Goal: Information Seeking & Learning: Learn about a topic

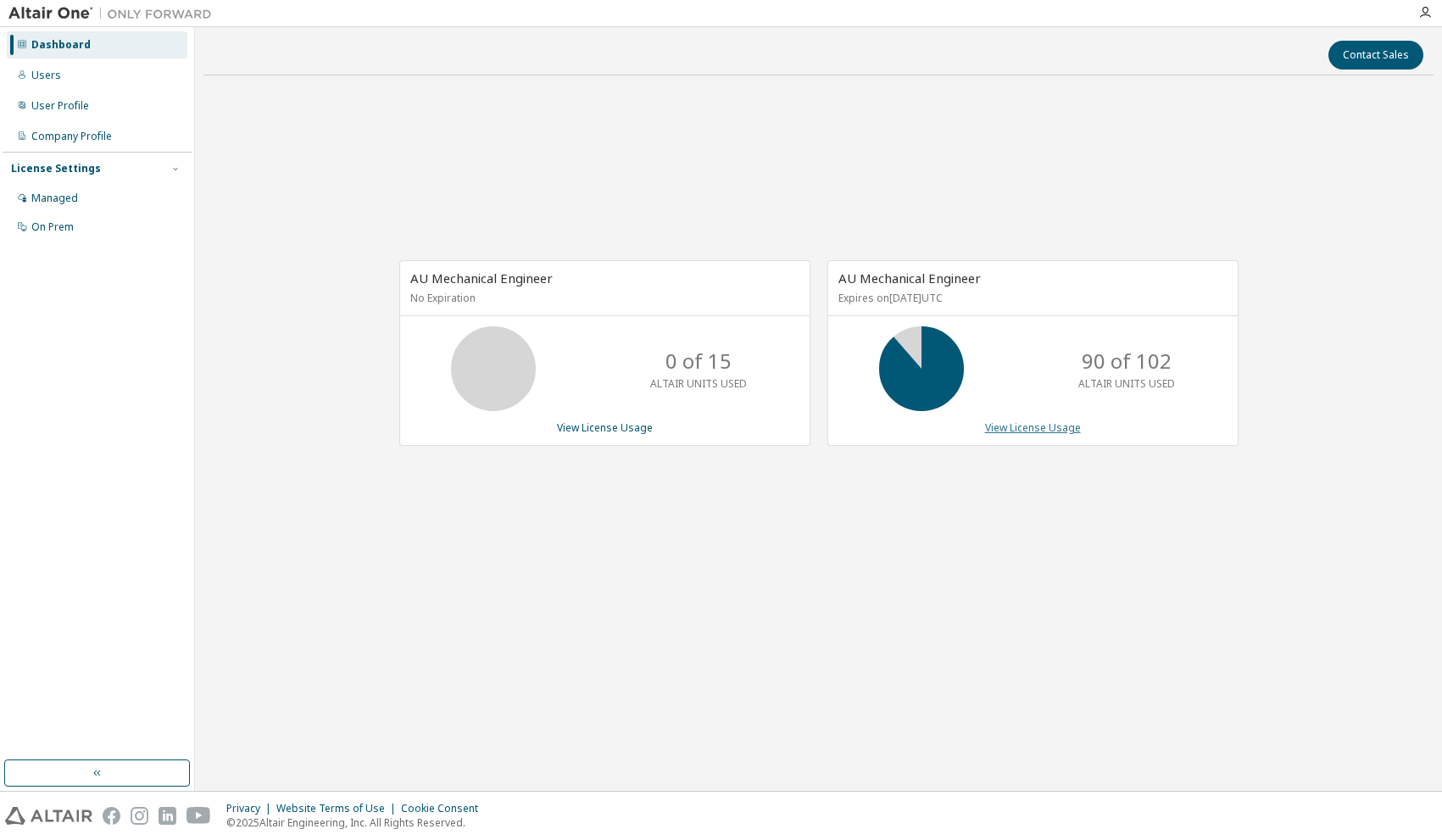
click at [1053, 434] on link "View License Usage" at bounding box center [1033, 427] width 96 height 15
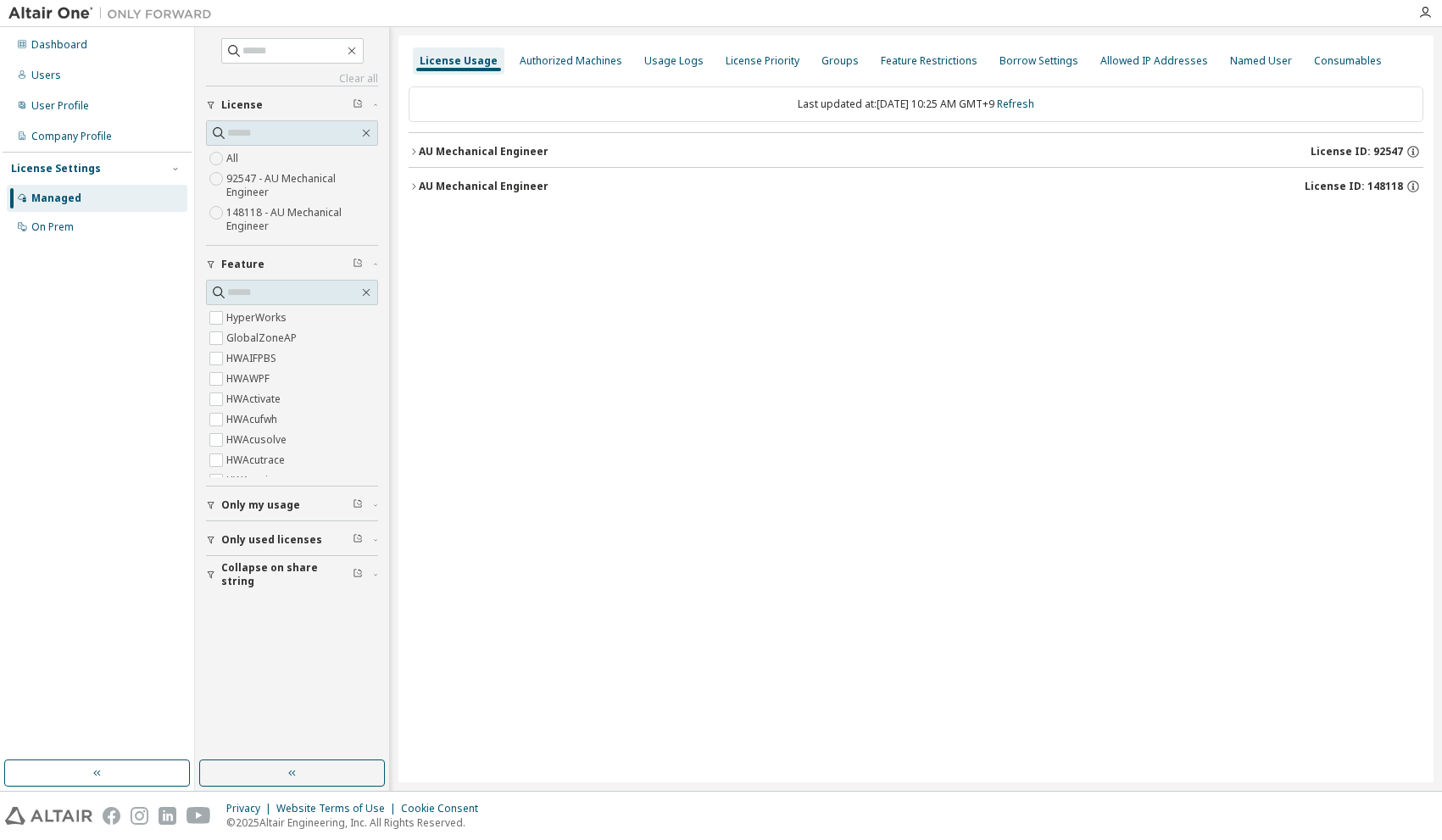
click at [372, 536] on div "Only used licenses" at bounding box center [297, 540] width 152 height 14
click at [234, 569] on label "Yes" at bounding box center [237, 565] width 21 height 21
click at [376, 506] on icon "button" at bounding box center [376, 507] width 10 height 5
click at [414, 189] on icon "button" at bounding box center [414, 186] width 10 height 10
click at [412, 188] on icon "button" at bounding box center [414, 186] width 10 height 10
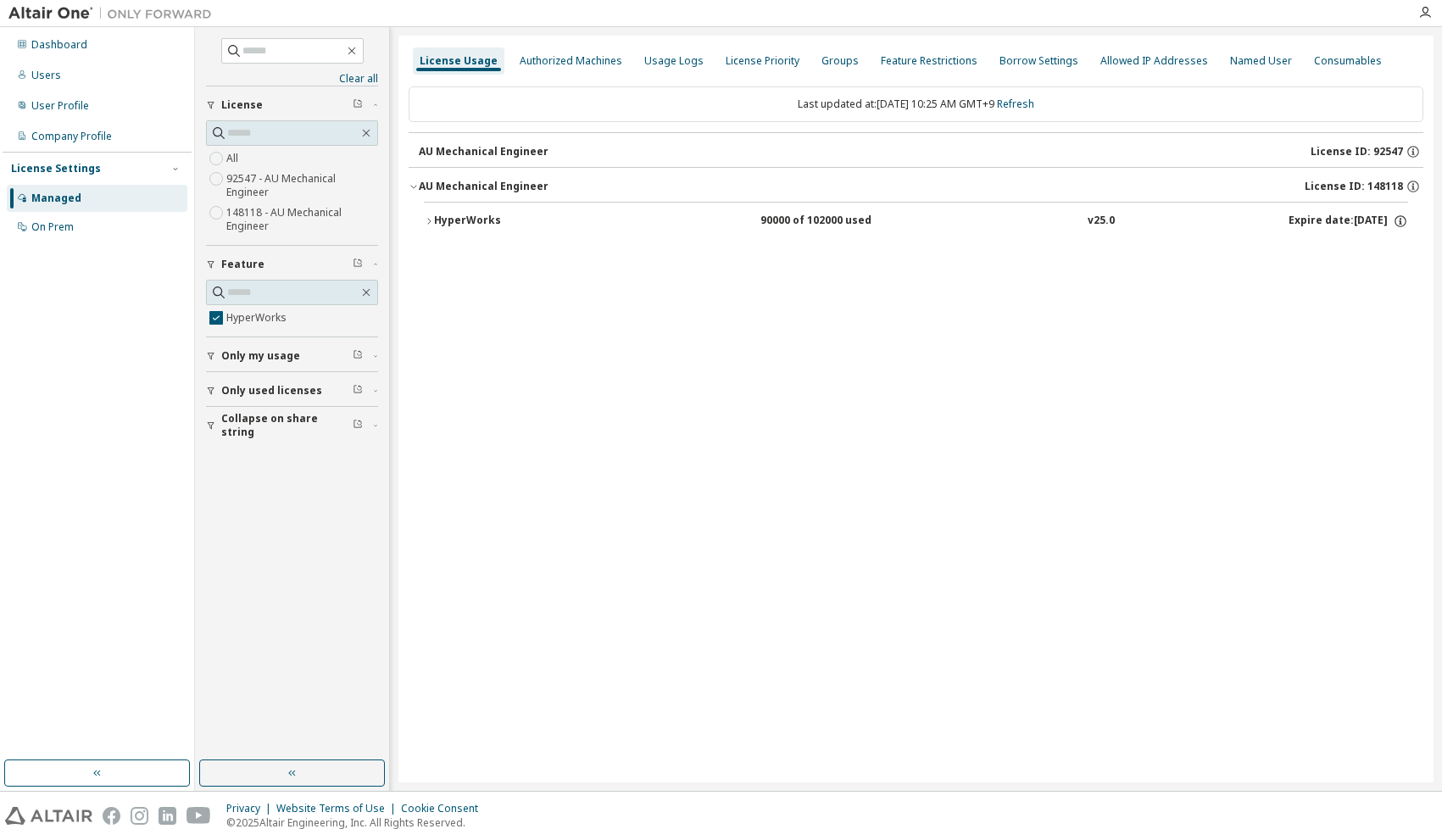
click at [428, 223] on icon "button" at bounding box center [429, 221] width 10 height 10
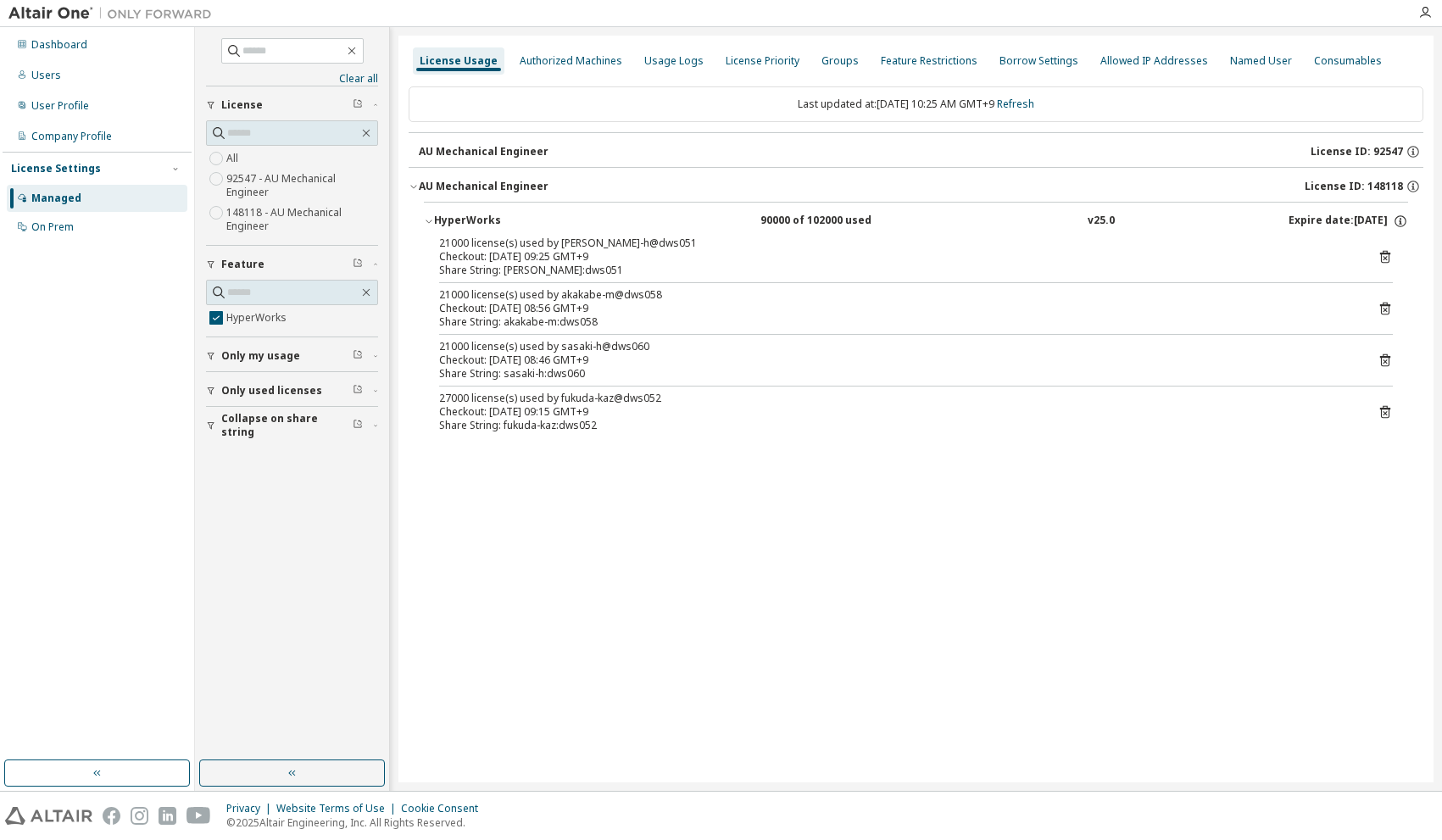
click at [560, 416] on div "Checkout: [DATE] 09:15 GMT+9" at bounding box center [896, 412] width 914 height 14
click at [212, 356] on icon "button" at bounding box center [212, 357] width 10 height 10
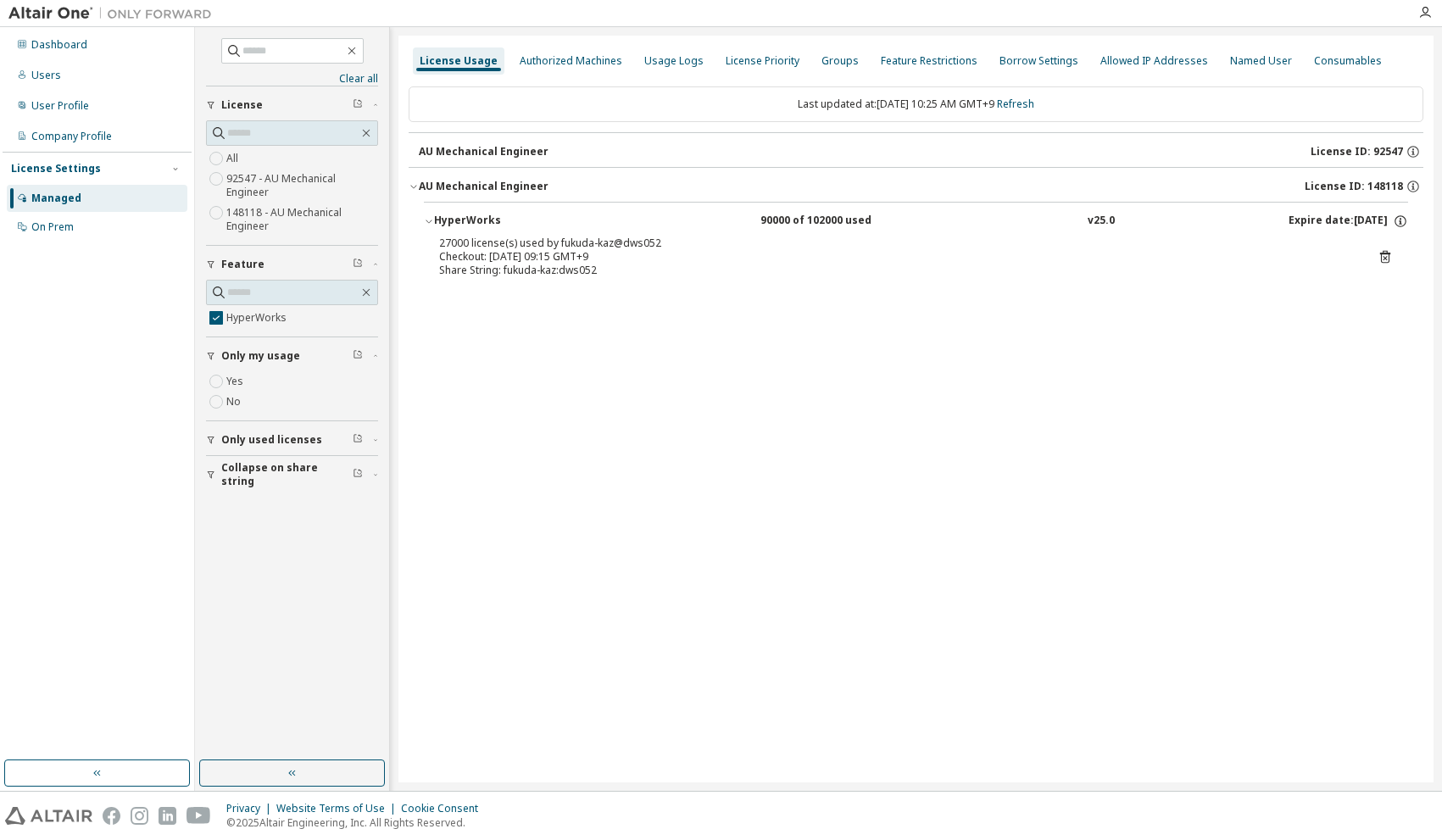
click at [208, 443] on icon "button" at bounding box center [212, 440] width 10 height 10
click at [214, 530] on button "Collapse on share string" at bounding box center [292, 523] width 172 height 37
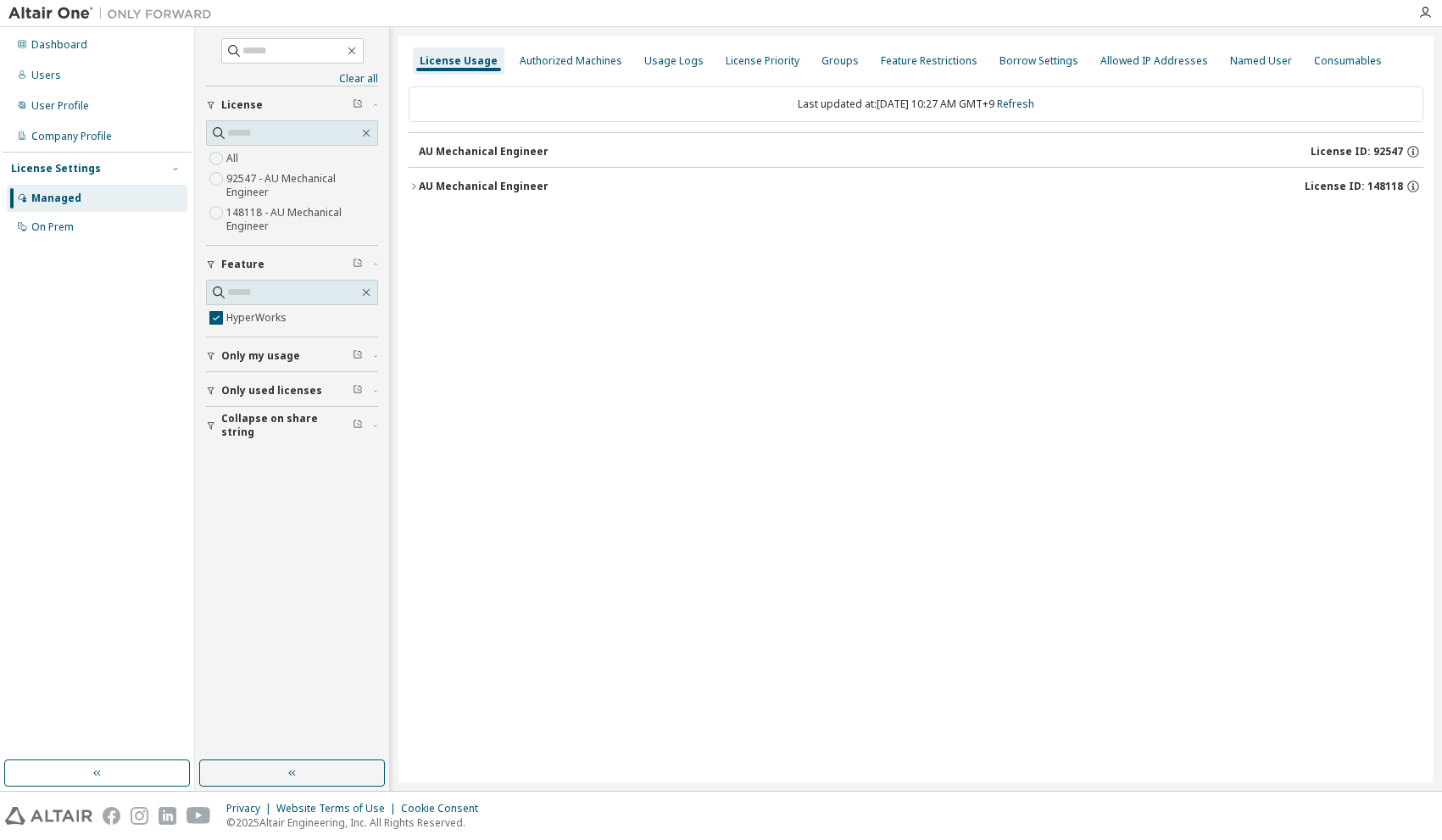
click at [413, 186] on icon "button" at bounding box center [414, 186] width 10 height 10
click at [424, 216] on icon "button" at bounding box center [429, 221] width 10 height 10
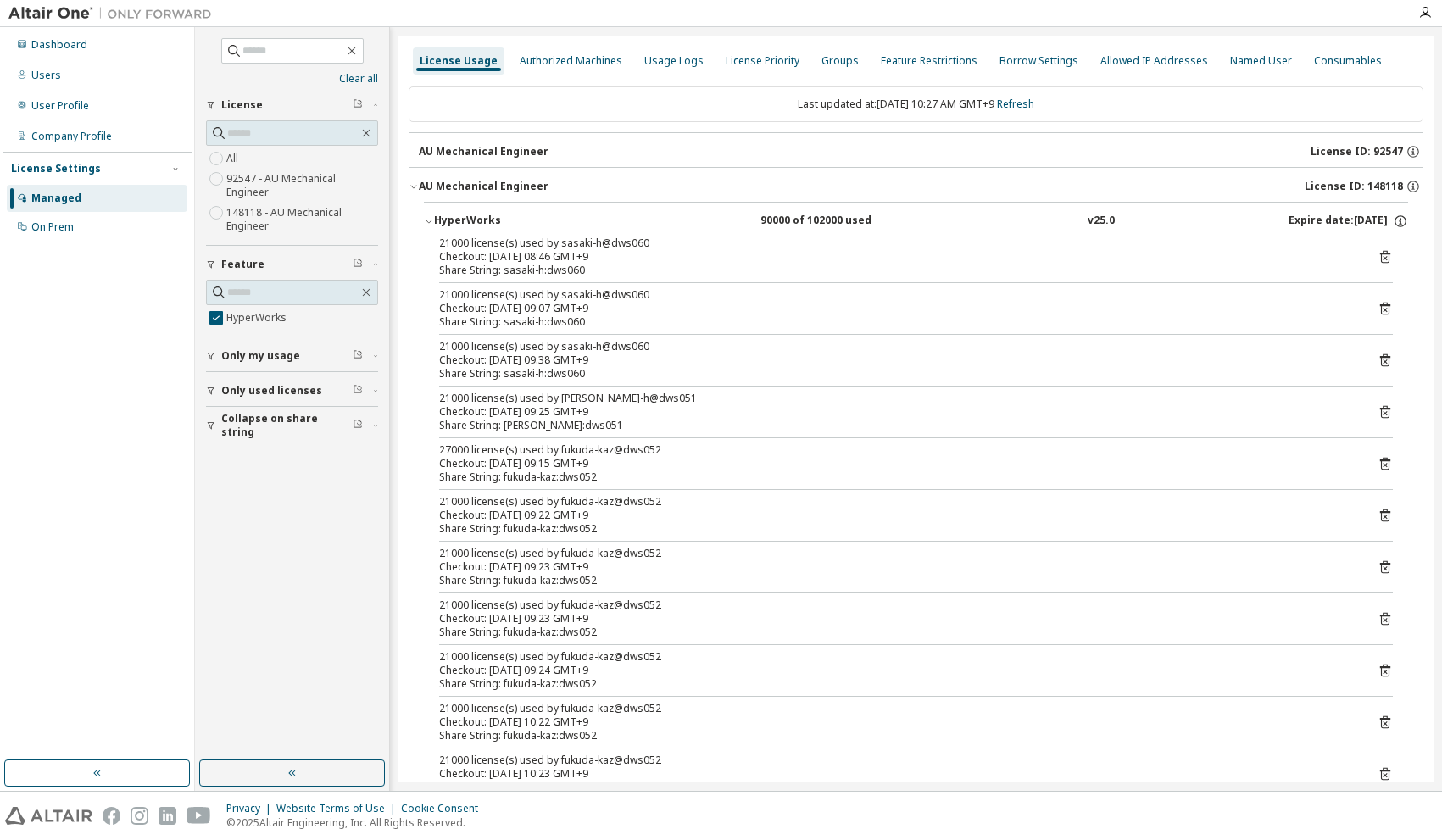
click at [372, 355] on icon "button" at bounding box center [376, 356] width 10 height 5
click at [376, 391] on icon "button" at bounding box center [376, 391] width 3 height 2
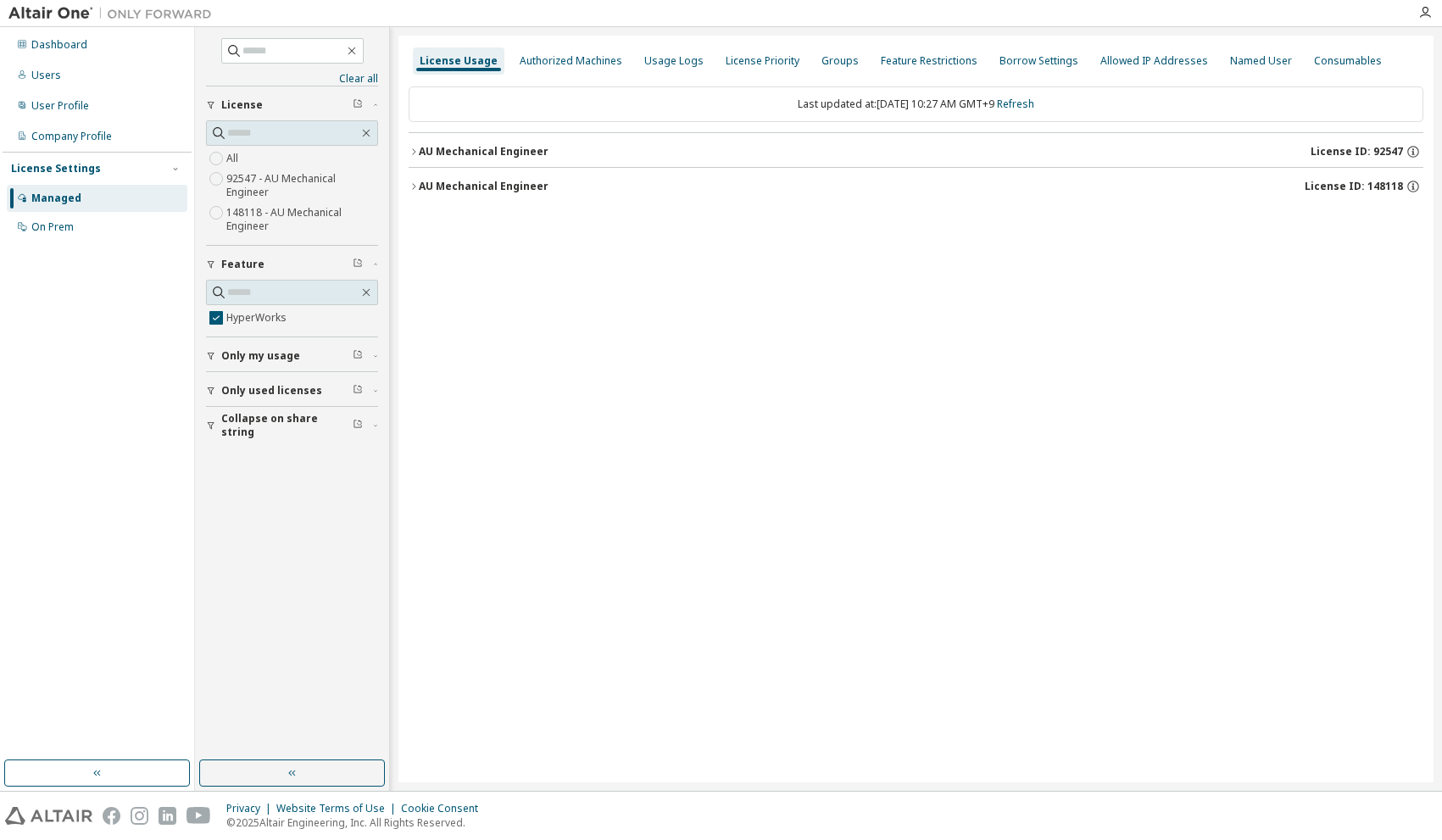
click at [414, 187] on icon "button" at bounding box center [414, 186] width 3 height 6
click at [409, 152] on icon "button" at bounding box center [414, 152] width 10 height 10
click at [423, 224] on div "HyperWorks 90000 of 102000 used v25.0 Expire date: [DATE]" at bounding box center [915, 223] width 1015 height 41
click at [427, 224] on icon "button" at bounding box center [429, 221] width 10 height 10
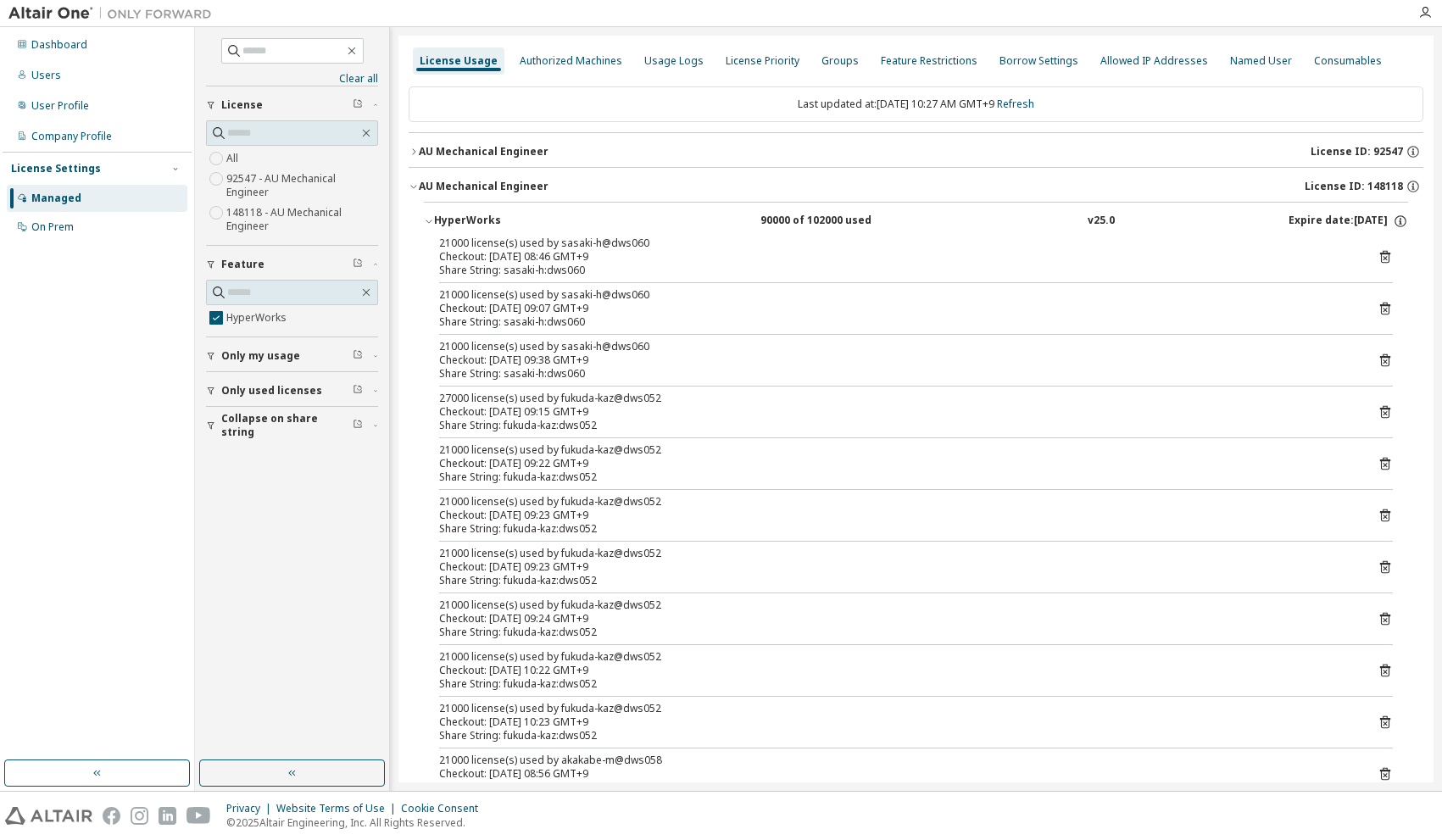
click at [573, 401] on div "27000 license(s) used by fukuda-kaz@dws052" at bounding box center [896, 399] width 914 height 14
click at [380, 354] on icon "button" at bounding box center [376, 356] width 10 height 5
click at [376, 441] on icon "button" at bounding box center [376, 440] width 3 height 2
click at [376, 522] on icon "button" at bounding box center [376, 524] width 10 height 5
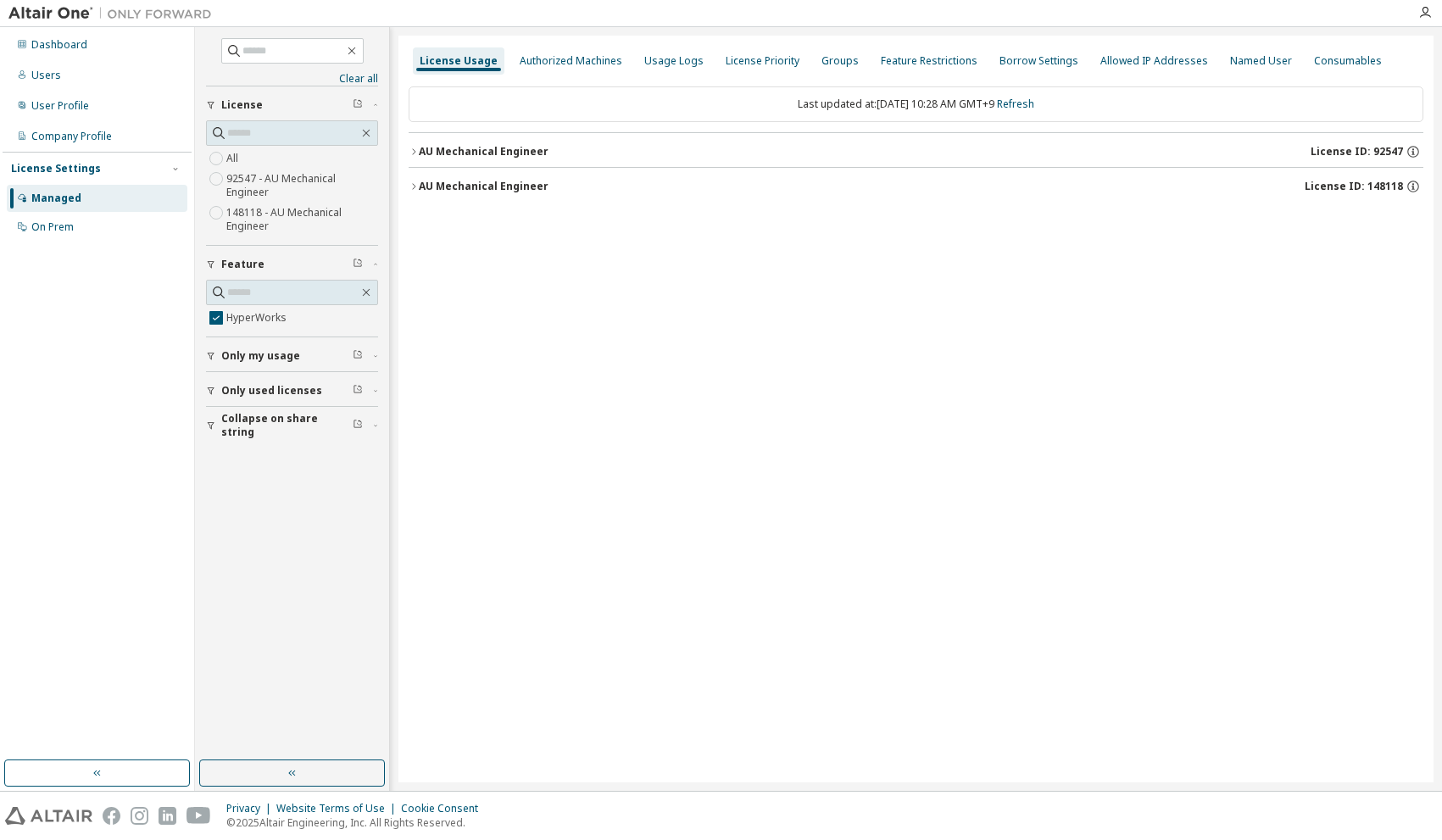
click at [410, 186] on icon "button" at bounding box center [414, 186] width 10 height 10
click at [429, 224] on icon "button" at bounding box center [429, 221] width 10 height 10
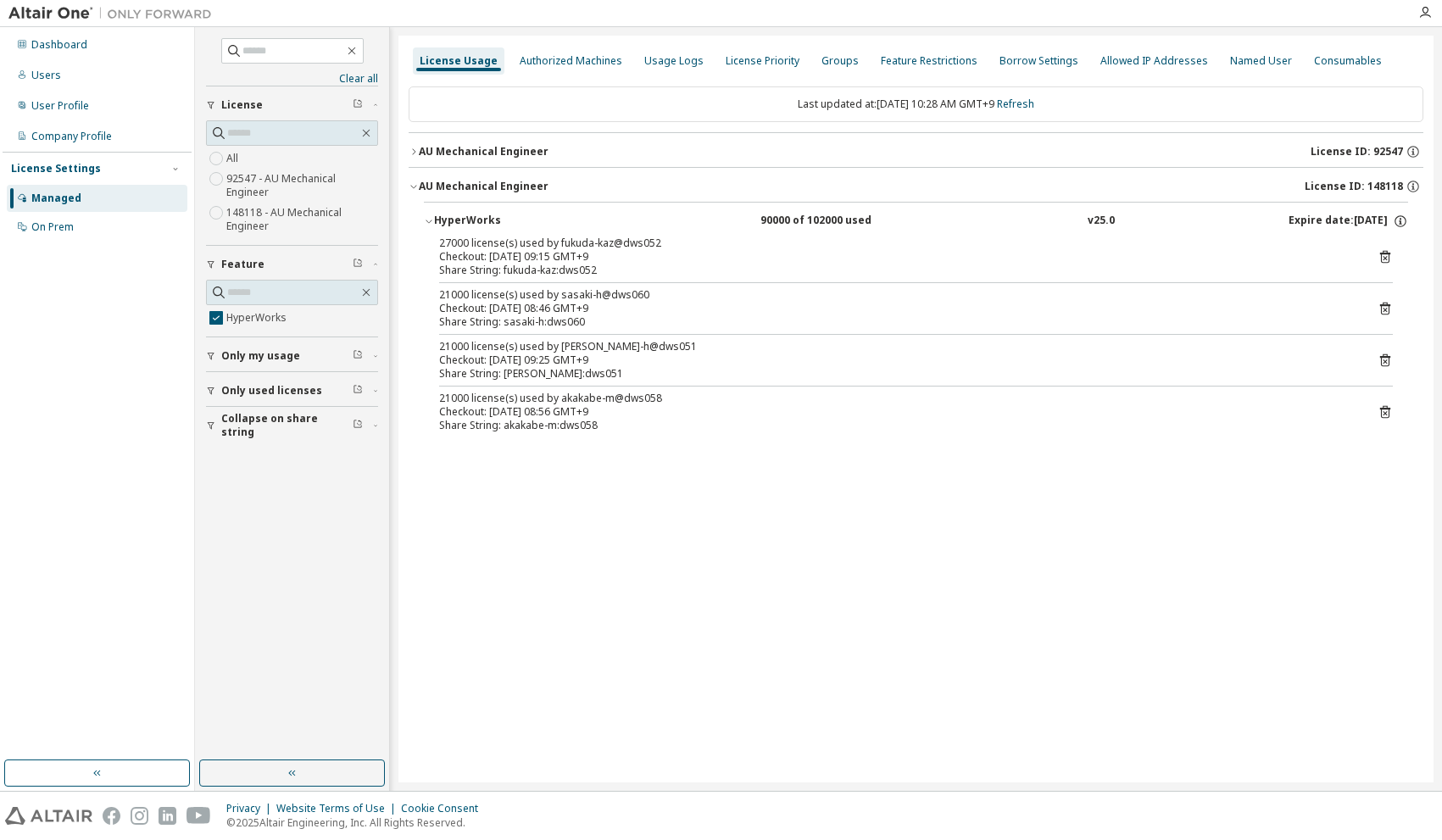
click at [375, 388] on span "button" at bounding box center [376, 391] width 5 height 10
click at [234, 416] on label "Yes" at bounding box center [237, 416] width 21 height 21
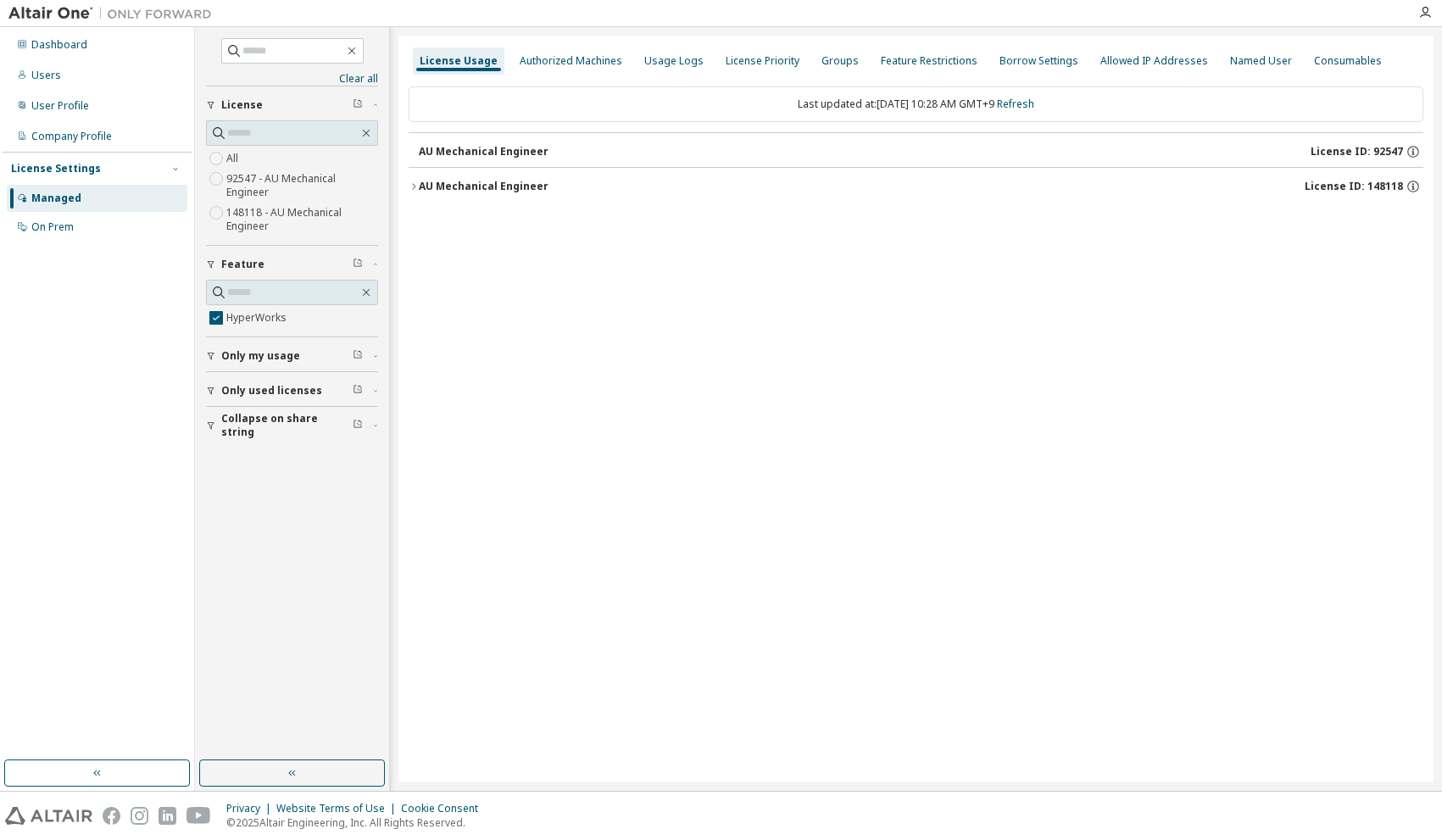
click at [416, 183] on icon "button" at bounding box center [414, 186] width 10 height 10
click at [428, 225] on icon "button" at bounding box center [429, 221] width 10 height 10
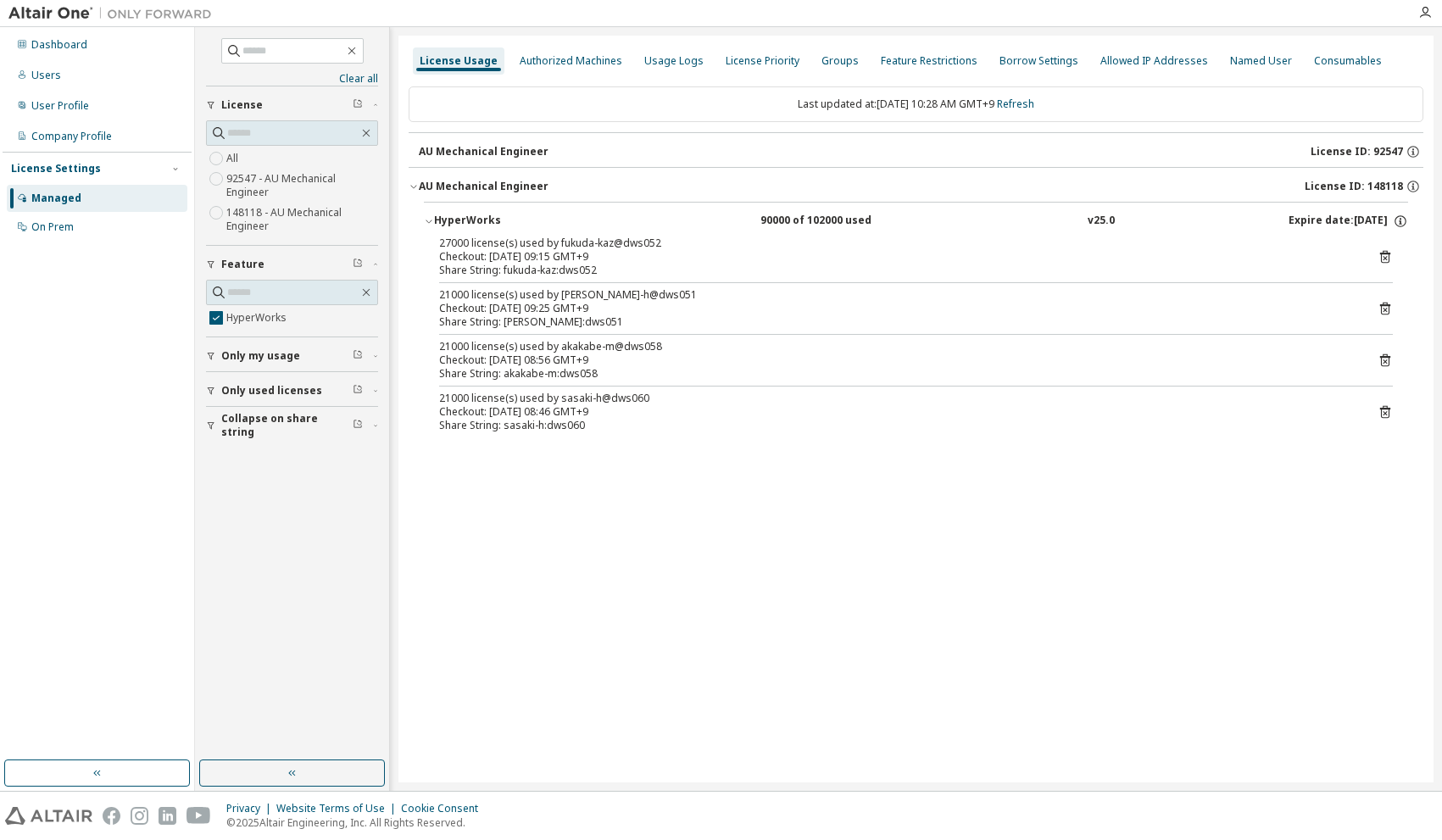
click at [233, 356] on span "Only my usage" at bounding box center [260, 357] width 79 height 14
click at [353, 353] on icon "button" at bounding box center [358, 355] width 10 height 10
click at [248, 441] on span "Only used licenses" at bounding box center [271, 440] width 101 height 14
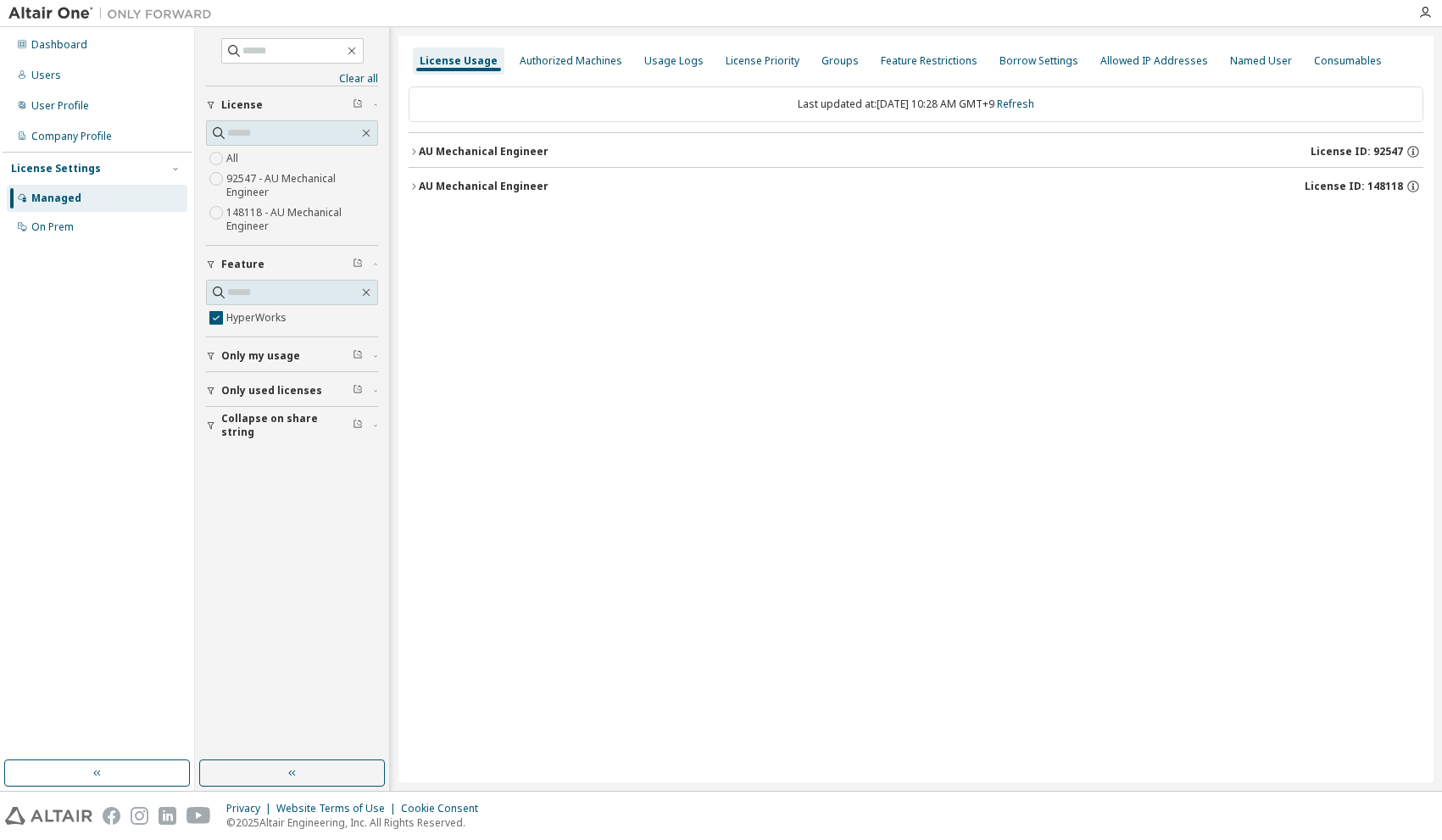
click at [414, 186] on icon "button" at bounding box center [414, 186] width 10 height 10
click at [427, 224] on icon "button" at bounding box center [429, 221] width 10 height 10
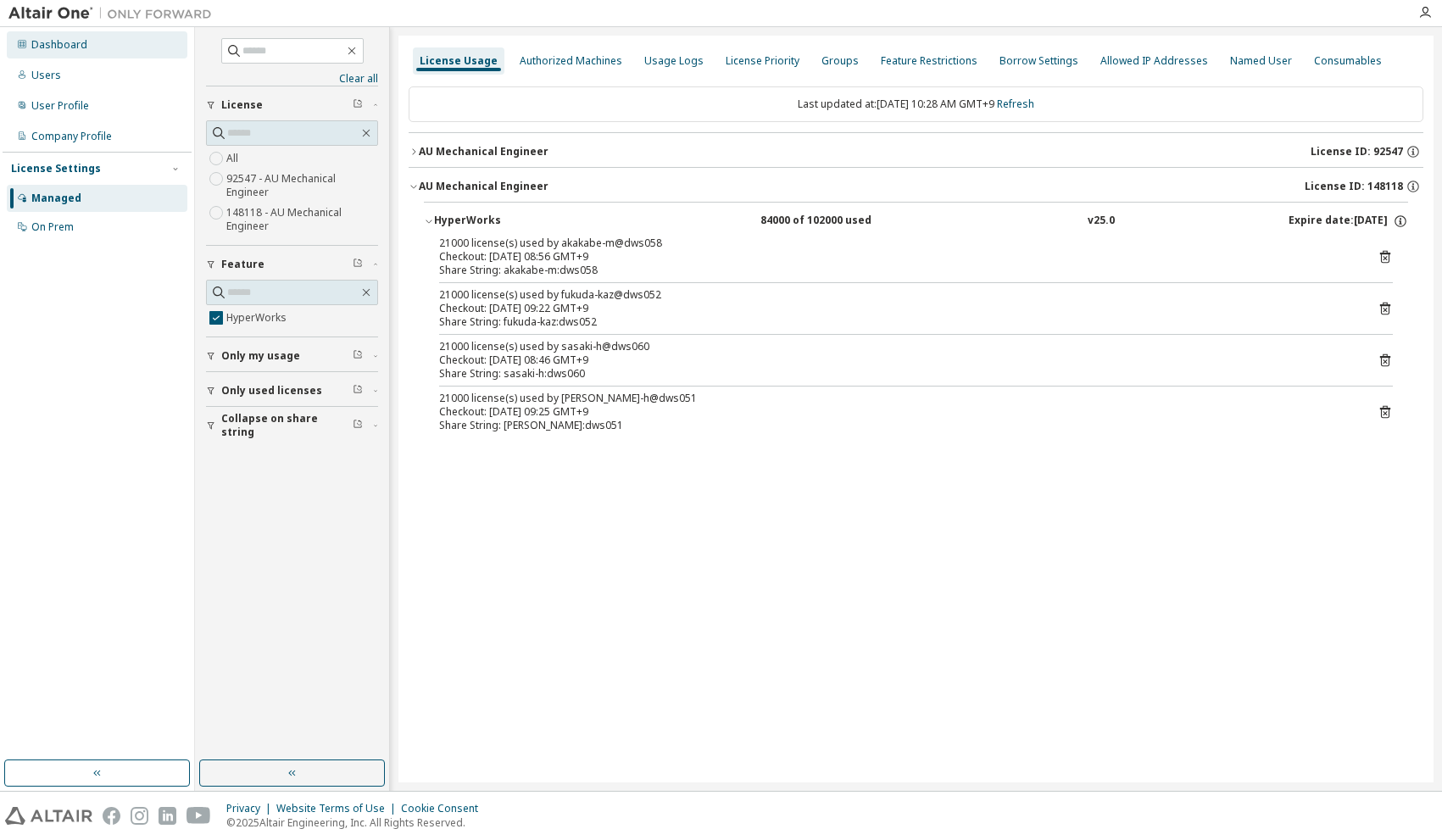
click at [67, 47] on div "Dashboard" at bounding box center [59, 45] width 56 height 14
